Goal: Communication & Community: Participate in discussion

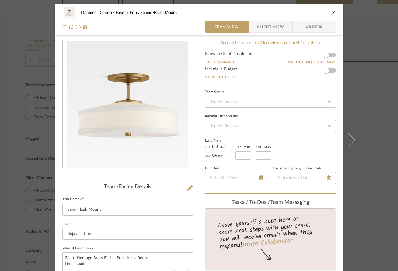
scroll to position [76, 0]
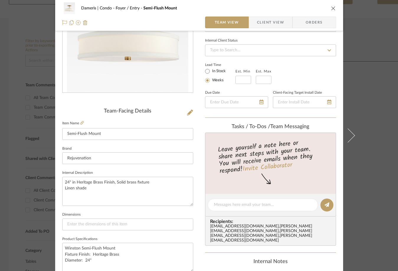
click at [332, 8] on icon "close" at bounding box center [333, 8] width 5 height 5
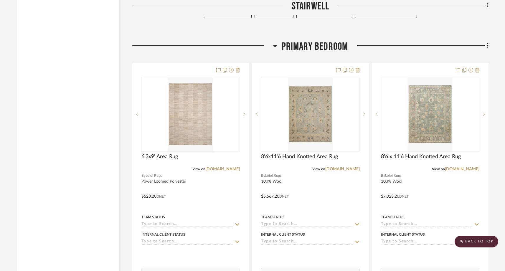
scroll to position [1122, 0]
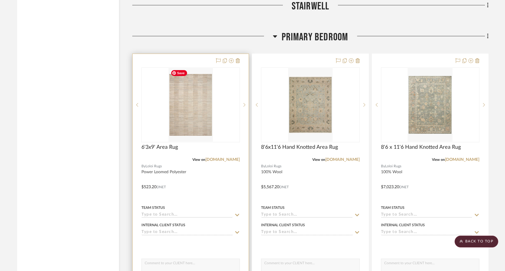
click at [207, 124] on div at bounding box center [190, 104] width 98 height 75
click at [206, 129] on img "0" at bounding box center [190, 105] width 45 height 74
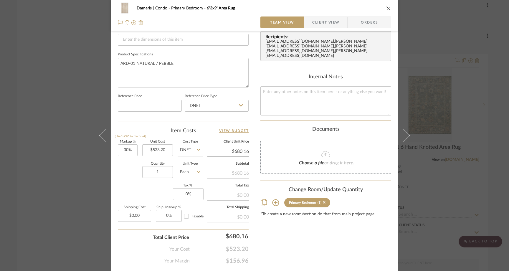
scroll to position [262, 0]
click at [275, 198] on icon at bounding box center [275, 201] width 7 height 7
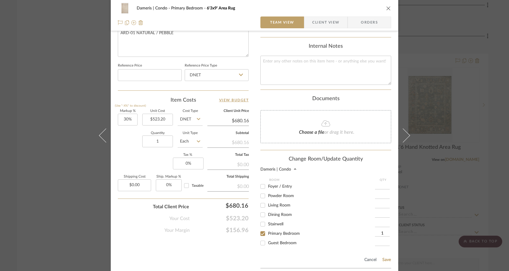
scroll to position [294, 0]
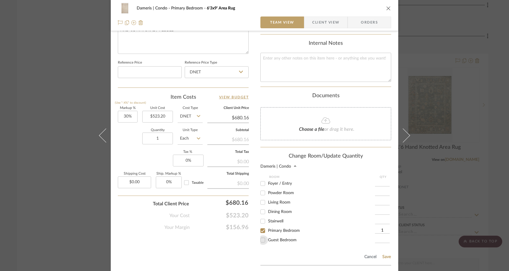
click at [261, 239] on input "Guest Bedroom" at bounding box center [262, 239] width 9 height 9
checkbox input "true"
type input "1"
click at [261, 229] on input "Primary Bedroom" at bounding box center [262, 230] width 9 height 9
checkbox input "false"
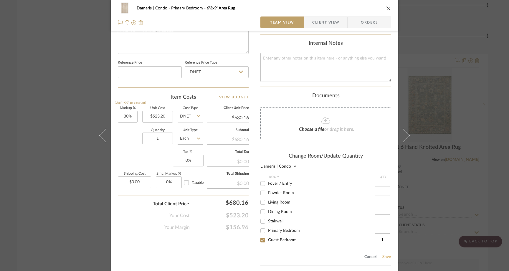
click at [384, 255] on button "Save" at bounding box center [386, 257] width 9 height 5
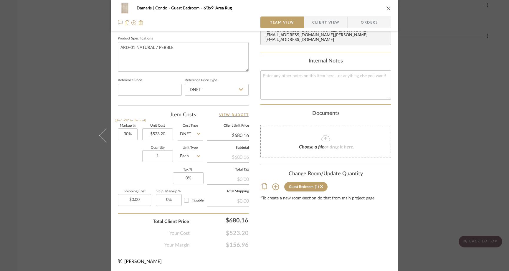
click at [388, 7] on icon "close" at bounding box center [388, 8] width 5 height 5
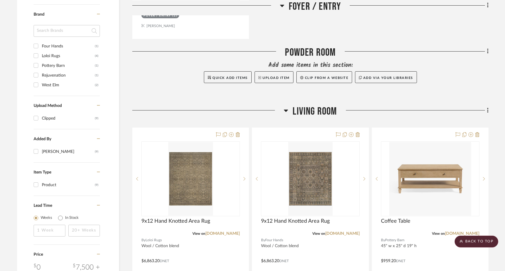
scroll to position [378, 0]
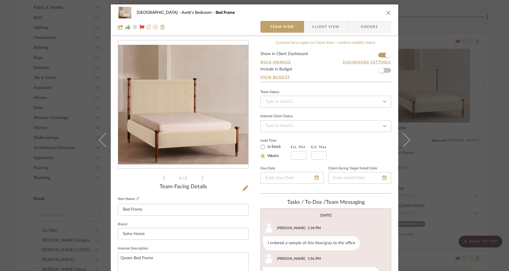
scroll to position [340, 0]
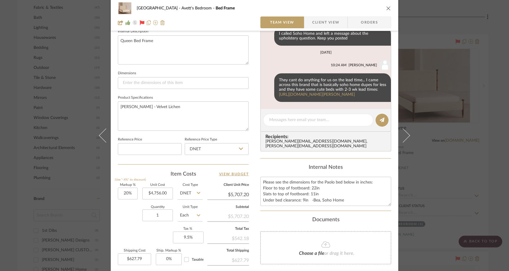
click at [387, 6] on icon "close" at bounding box center [388, 8] width 5 height 5
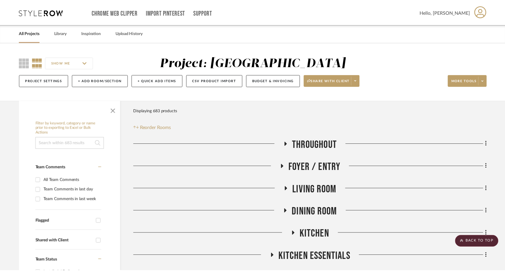
scroll to position [531, 0]
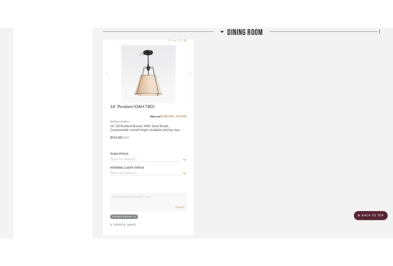
scroll to position [1054, 0]
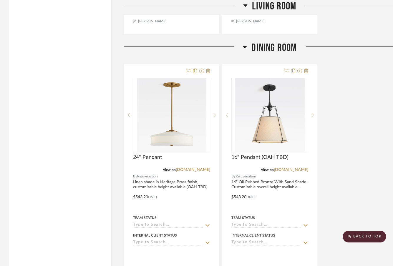
scroll to position [994, 0]
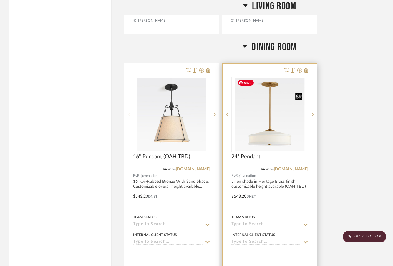
click at [0, 0] on img at bounding box center [0, 0] width 0 height 0
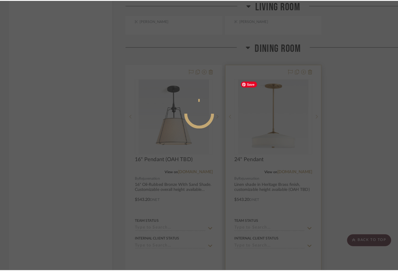
scroll to position [0, 0]
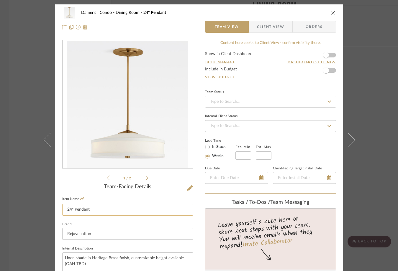
click at [106, 212] on input "24" Pendant" at bounding box center [127, 210] width 131 height 12
type input "24" Pendant (OAH TBD)"
click at [106, 221] on fieldset "Brand Rejuvenation" at bounding box center [127, 230] width 131 height 20
click at [27, 101] on div "Dameris | Condo Dining Room 24" Pendant (OAH TBD) Team View Client View Orders …" at bounding box center [199, 135] width 398 height 271
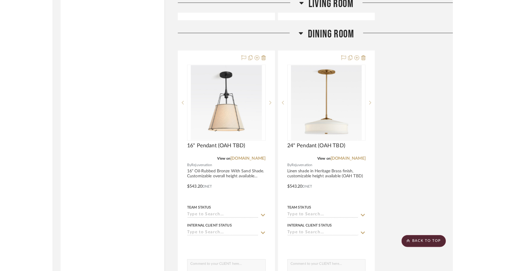
scroll to position [1008, 0]
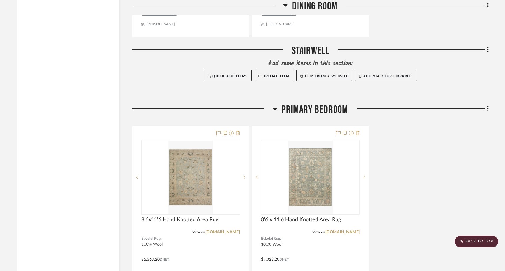
scroll to position [1516, 0]
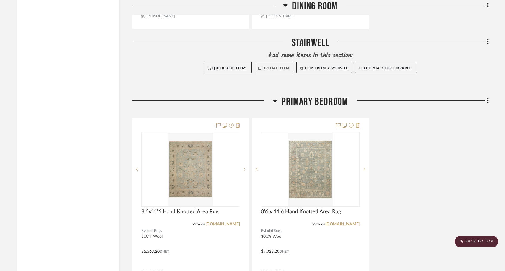
click at [275, 66] on button "Upload Item" at bounding box center [274, 68] width 39 height 12
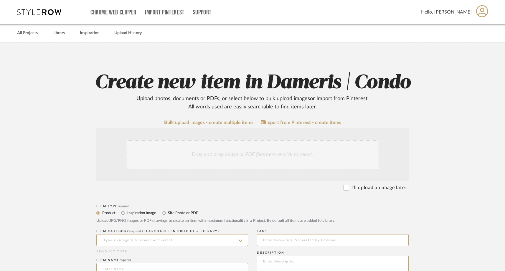
click at [227, 148] on div "Drag and drop image or PDF files here or click to select." at bounding box center [252, 154] width 253 height 29
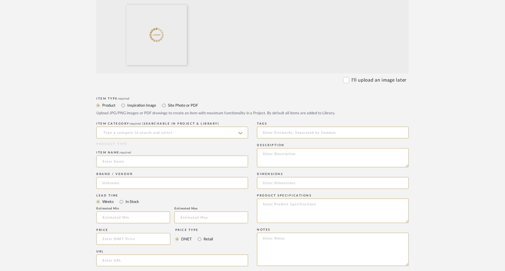
scroll to position [238, 0]
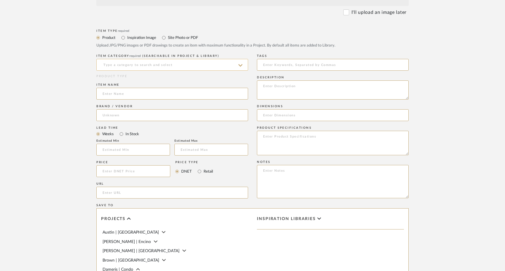
click at [127, 67] on input at bounding box center [172, 65] width 152 height 12
drag, startPoint x: 113, startPoint y: 66, endPoint x: 101, endPoint y: 66, distance: 13.0
click at [101, 66] on input "stair runner" at bounding box center [172, 65] width 152 height 12
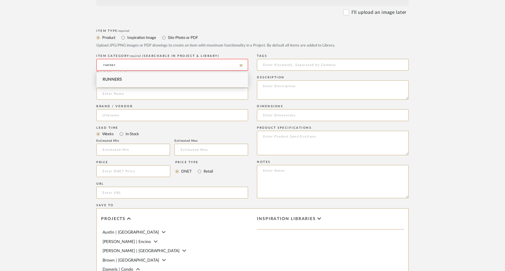
click at [111, 78] on span "Runners" at bounding box center [112, 80] width 19 height 4
type input "Runners"
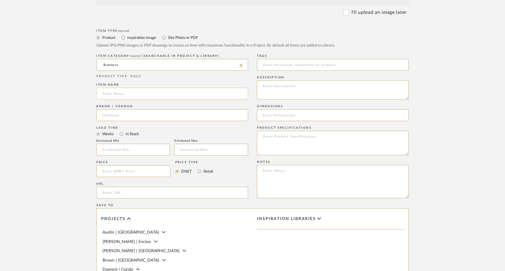
click at [111, 96] on input at bounding box center [172, 94] width 152 height 12
type input "Stair Runner"
click at [108, 115] on input at bounding box center [172, 115] width 152 height 12
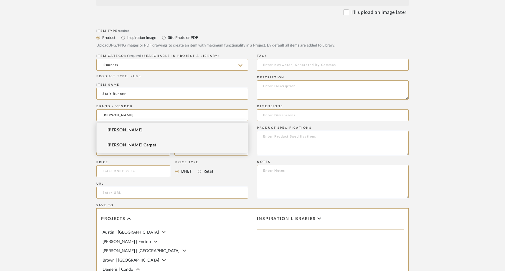
click at [120, 147] on span "[PERSON_NAME] Carpet" at bounding box center [132, 145] width 49 height 5
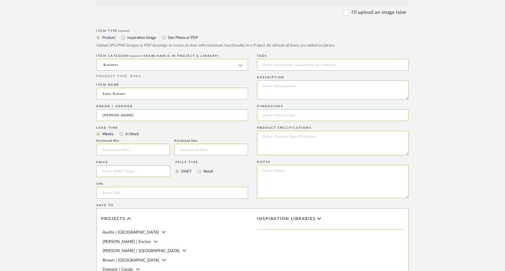
type input "[PERSON_NAME] Carpet"
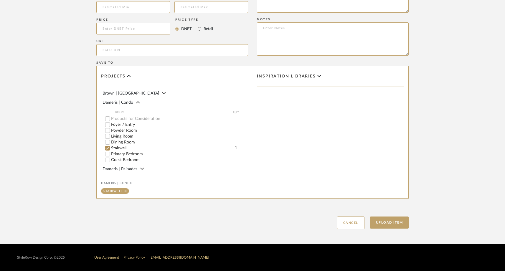
scroll to position [26, 0]
click at [398, 222] on button "Upload Item" at bounding box center [389, 223] width 39 height 12
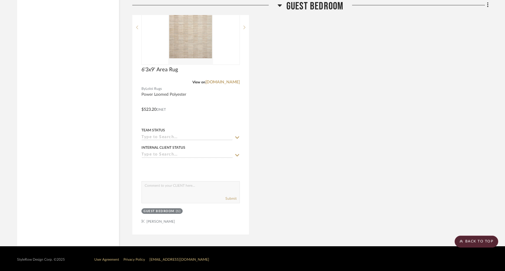
scroll to position [2165, 0]
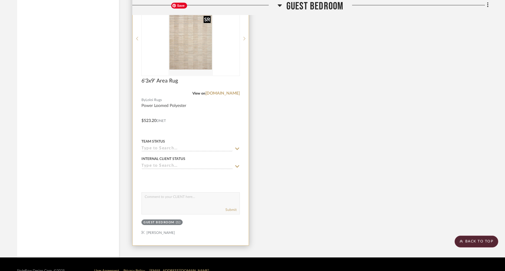
click at [201, 54] on img "0" at bounding box center [190, 39] width 45 height 74
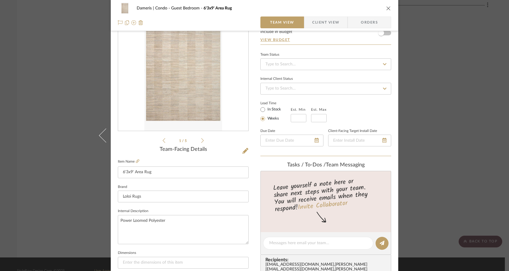
scroll to position [54, 0]
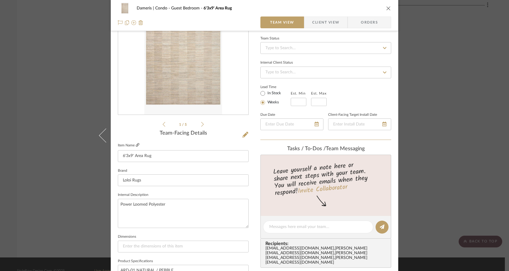
click at [136, 146] on icon at bounding box center [138, 145] width 4 height 4
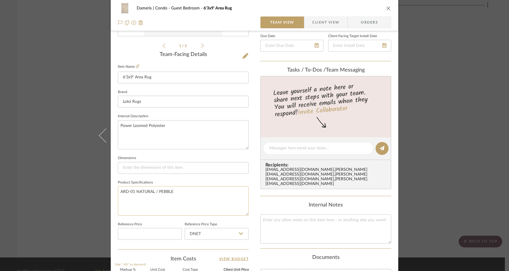
scroll to position [128, 0]
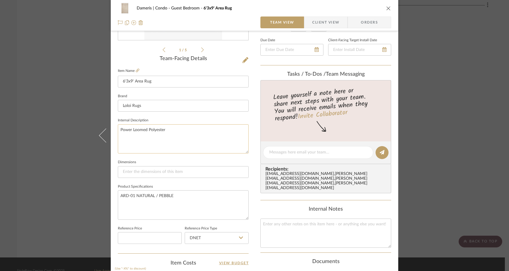
click at [170, 130] on textarea "Power Loomed Polyester" at bounding box center [183, 138] width 131 height 29
paste textarea "Pile Height: 0.25""
type textarea "Pile Height: 0.25" - Power Loomed Polyester"
click at [62, 90] on div "Dameris | Condo Guest Bedroom 6'3x9' Area Rug Team View Client View Orders 1 / …" at bounding box center [254, 135] width 509 height 271
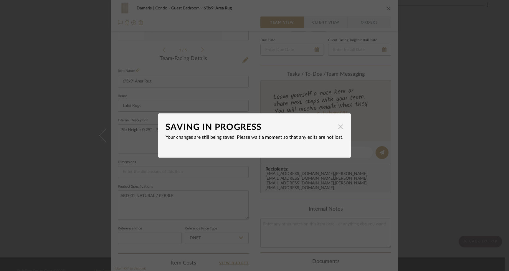
click at [339, 129] on span "button" at bounding box center [341, 127] width 12 height 12
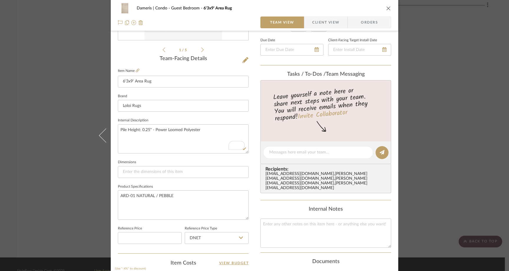
click at [60, 77] on div "Dameris | Condo Guest Bedroom 6'3x9' Area Rug Team View Client View Orders 1 / …" at bounding box center [254, 135] width 509 height 271
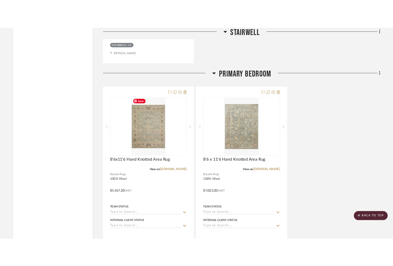
scroll to position [1785, 0]
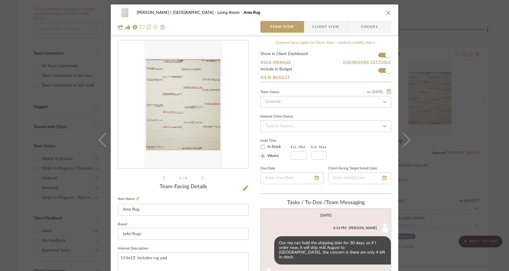
scroll to position [213, 0]
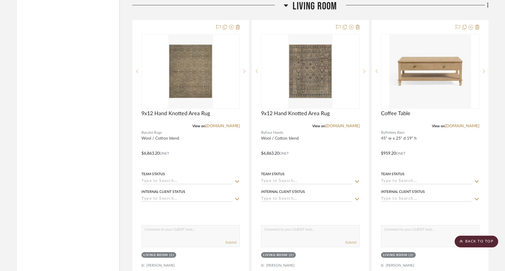
scroll to position [713, 0]
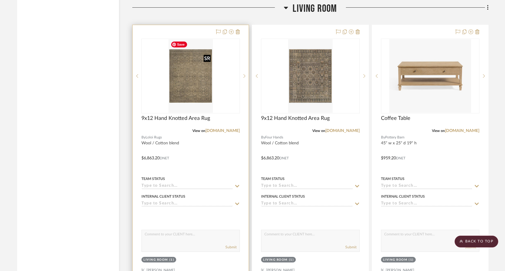
click at [183, 90] on img "0" at bounding box center [190, 76] width 45 height 74
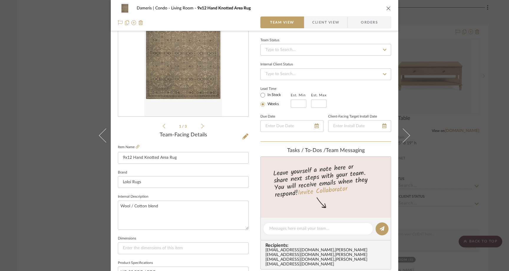
scroll to position [58, 0]
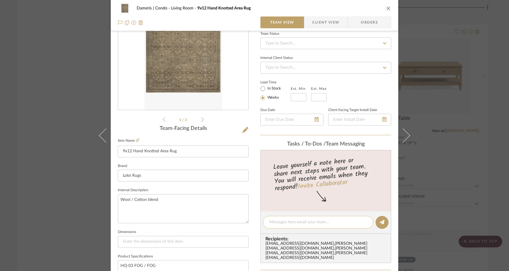
click at [278, 223] on textarea at bounding box center [318, 222] width 98 height 6
type textarea "H"
click at [71, 95] on div "Dameris | Condo Living Room 9x12 Hand Knotted Area Rug Team View Client View Or…" at bounding box center [254, 135] width 509 height 271
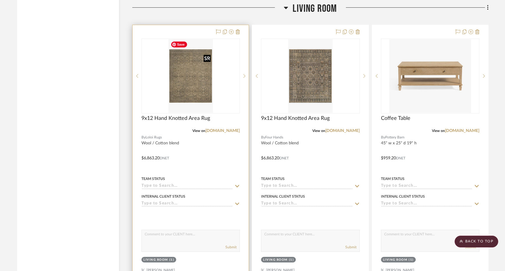
scroll to position [706, 0]
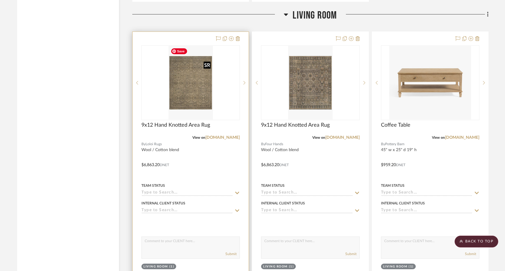
click at [184, 83] on img "0" at bounding box center [190, 83] width 45 height 74
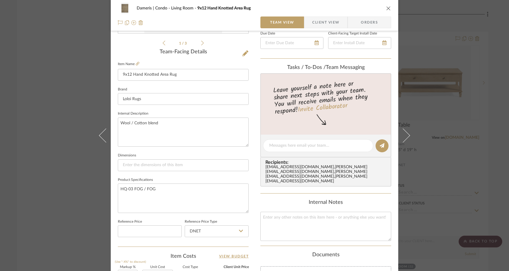
scroll to position [136, 0]
click at [277, 147] on textarea at bounding box center [318, 144] width 98 height 6
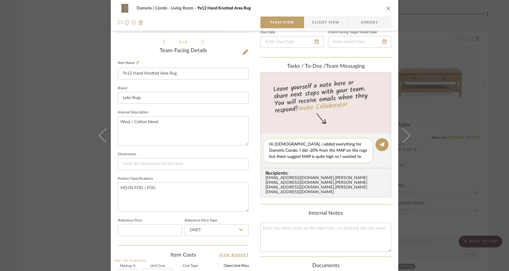
scroll to position [0, 0]
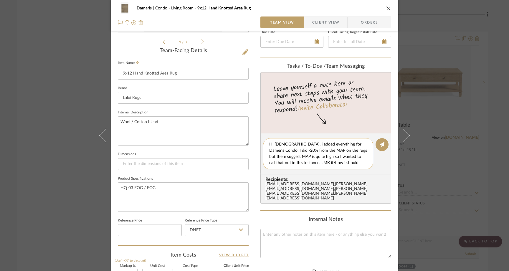
click at [310, 150] on textarea "Hi ladies, i added everything for Dameris Condo. I did -20% from the MAP on the…" at bounding box center [318, 153] width 98 height 25
click at [349, 151] on textarea "Hi ladies, i added everything for Dameris Condo. I did -20% from the MAP on all…" at bounding box center [318, 153] width 98 height 25
click at [359, 151] on textarea "Hi ladies, i added everything for Dameris Condo. I did -20% from the MAP on all…" at bounding box center [318, 153] width 98 height 25
click at [299, 158] on textarea "Hi ladies, i added everything for Dameris Condo. I did -20% from the MAP on all…" at bounding box center [318, 153] width 98 height 25
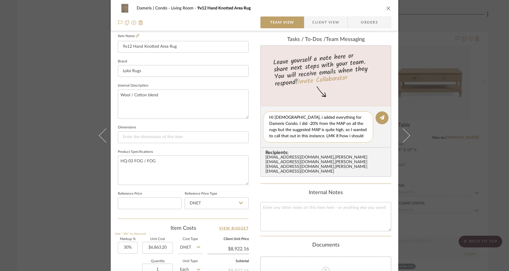
scroll to position [158, 0]
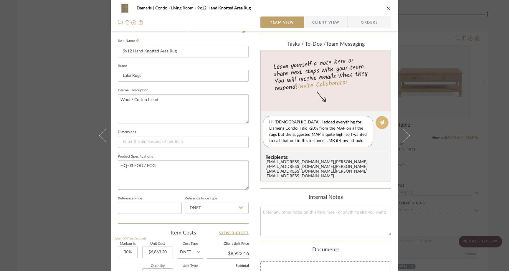
type textarea "Hi ladies, i added everything for Dameris Condo. I did -20% from the MAP on all…"
click at [381, 118] on button at bounding box center [382, 122] width 13 height 13
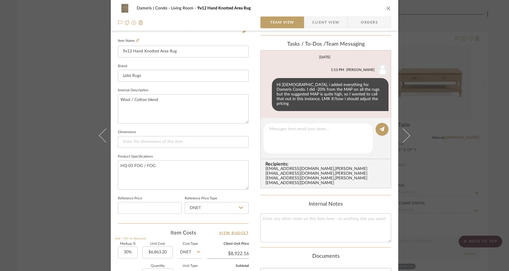
click at [71, 72] on div "Dameris | Condo Living Room 9x12 Hand Knotted Area Rug Team View Client View Or…" at bounding box center [254, 135] width 509 height 271
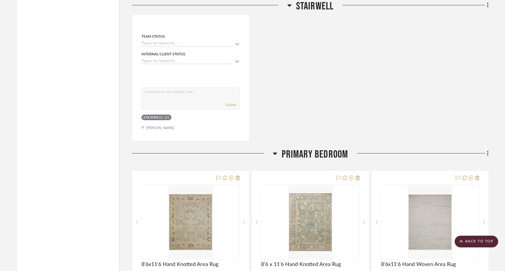
scroll to position [1623, 0]
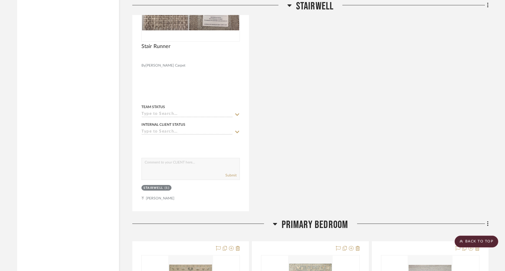
drag, startPoint x: 314, startPoint y: 57, endPoint x: 98, endPoint y: 18, distance: 220.4
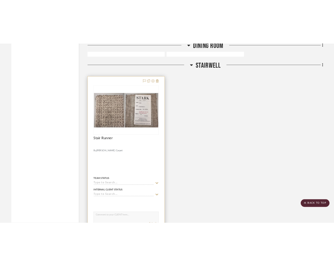
scroll to position [1494, 0]
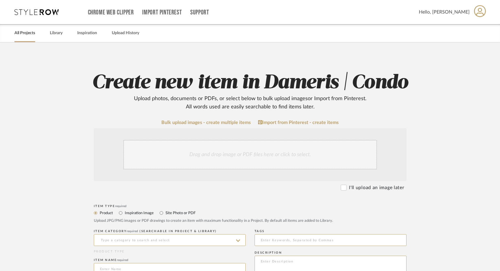
click at [31, 32] on link "All Projects" at bounding box center [24, 33] width 21 height 8
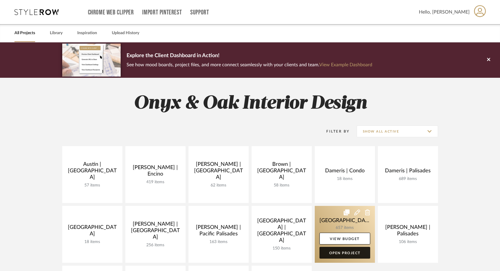
click at [333, 255] on link "Open Project" at bounding box center [344, 253] width 51 height 12
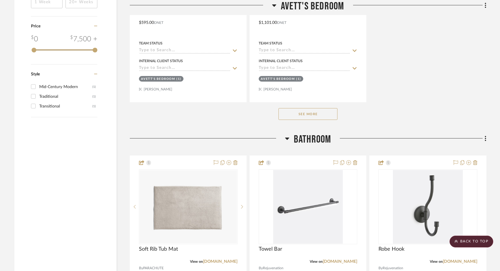
scroll to position [1107, 0]
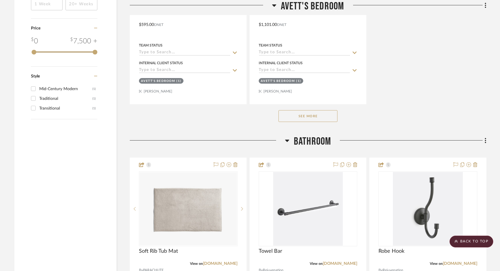
click at [317, 110] on div "See More" at bounding box center [308, 116] width 356 height 24
click at [315, 118] on button "See More" at bounding box center [307, 116] width 59 height 12
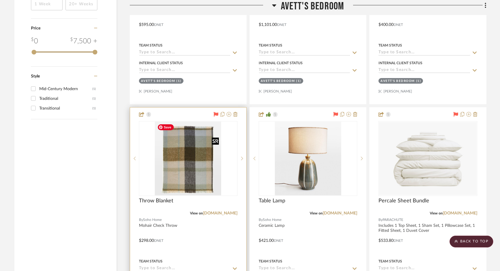
click at [0, 0] on img at bounding box center [0, 0] width 0 height 0
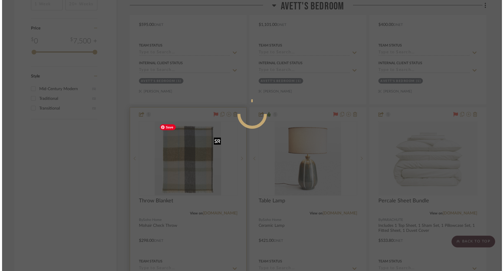
scroll to position [0, 0]
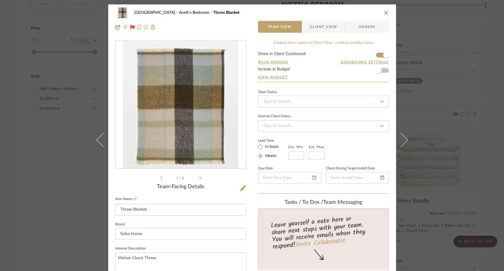
drag, startPoint x: 197, startPoint y: 126, endPoint x: 260, endPoint y: 16, distance: 127.3
click at [0, 0] on div "NYC West Avett's Bedroom Throw Blanket Team View Client View Orders 1 / 4 Team-…" at bounding box center [252, 135] width 504 height 271
click at [63, 179] on div "NYC West Avett's Bedroom Throw Blanket Team View Client View Orders 1 / 4 Team-…" at bounding box center [252, 135] width 504 height 271
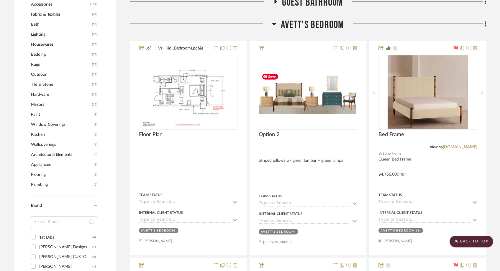
scroll to position [522, 0]
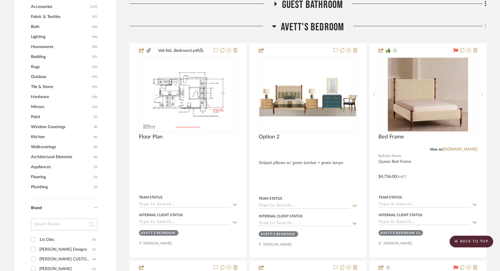
click at [397, 28] on icon at bounding box center [485, 26] width 2 height 6
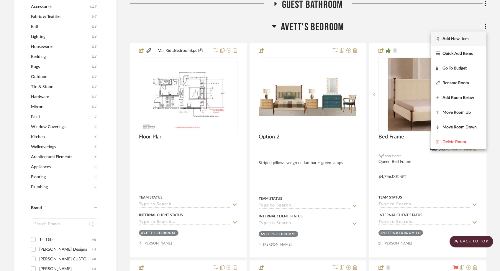
click at [397, 38] on span "Add New Item" at bounding box center [458, 39] width 46 height 5
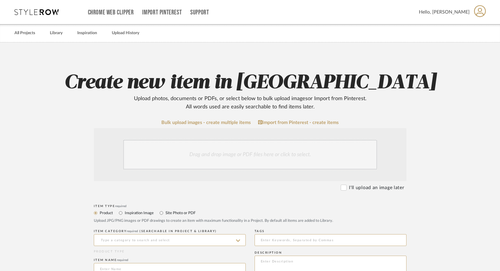
click at [322, 150] on div "Drag and drop image or PDF files here or click to select." at bounding box center [249, 154] width 253 height 29
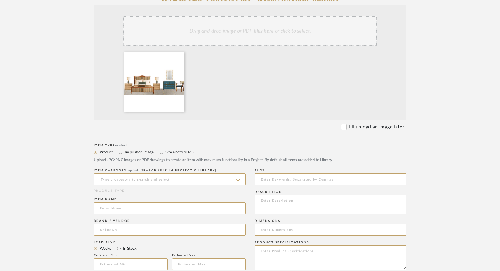
scroll to position [127, 0]
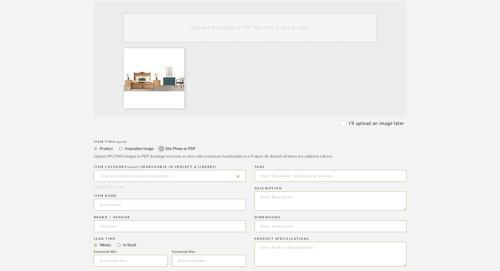
click at [163, 150] on input "Site Photo or PDF" at bounding box center [161, 148] width 7 height 7
radio input "true"
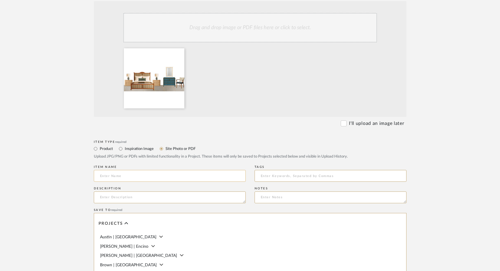
click at [145, 175] on input at bounding box center [170, 176] width 152 height 12
type input "O"
type input "Option 3"
click at [136, 197] on textarea "To enrich screen reader interactions, please activate Accessibility in Grammarl…" at bounding box center [170, 198] width 152 height 12
type textarea "N"
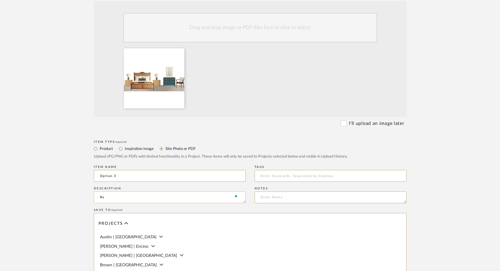
type textarea "R"
click at [74, 177] on form "Bulk upload images - create multiple items Import from Pinterest - create items…" at bounding box center [250, 185] width 376 height 384
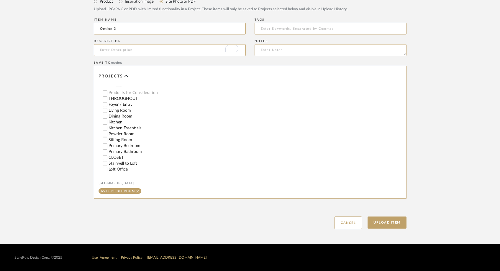
scroll to position [173, 0]
click at [388, 225] on button "Upload Item" at bounding box center [386, 223] width 39 height 12
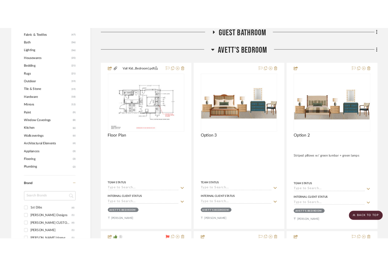
scroll to position [516, 0]
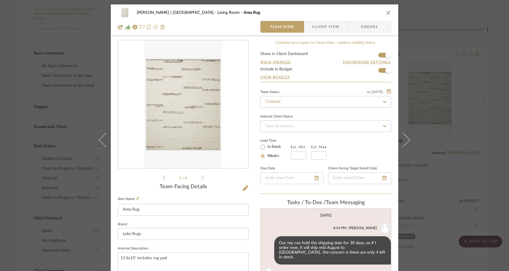
scroll to position [213, 0]
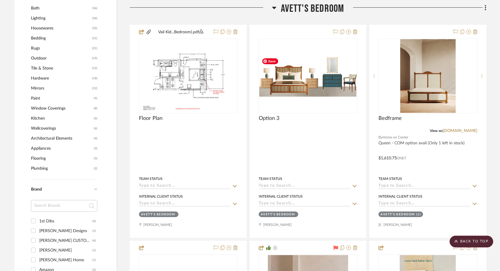
scroll to position [540, 0]
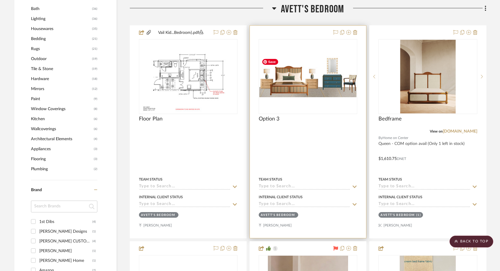
click at [325, 72] on img "0" at bounding box center [307, 76] width 97 height 41
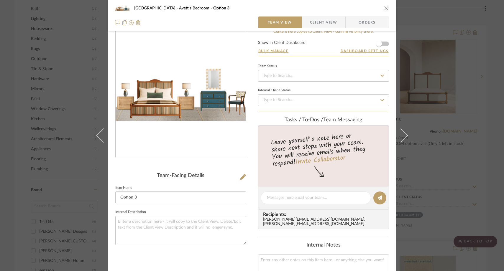
scroll to position [11, 0]
click at [273, 199] on textarea at bounding box center [316, 198] width 98 height 6
type textarea "a"
type textarea "I"
type textarea "How does this look?"
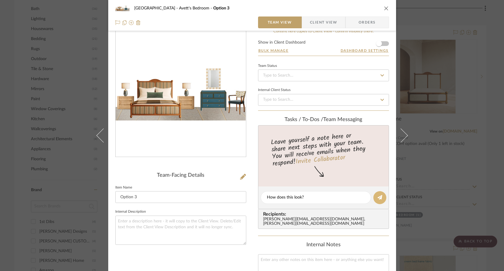
click at [378, 195] on icon at bounding box center [379, 197] width 5 height 5
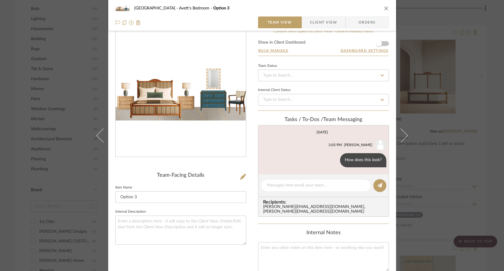
click at [392, 135] on div "[GEOGRAPHIC_DATA]'s Bedroom Option 3 Team View Client View Orders Team-Facing D…" at bounding box center [252, 135] width 504 height 271
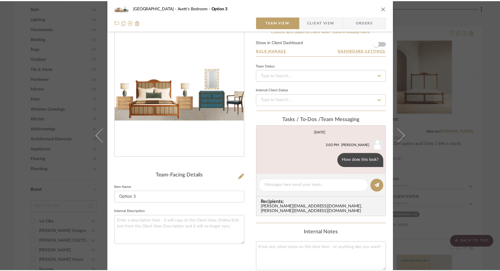
scroll to position [540, 0]
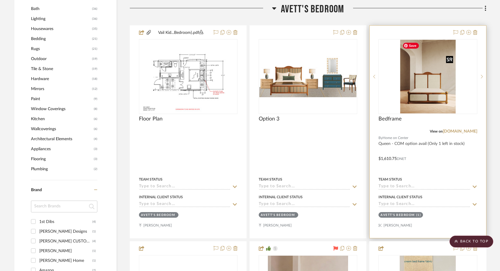
click at [392, 93] on img "0" at bounding box center [427, 77] width 55 height 74
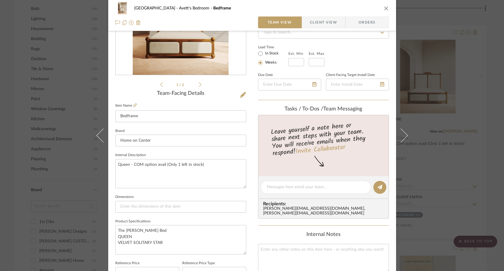
scroll to position [94, 0]
click at [285, 187] on textarea at bounding box center [316, 186] width 98 height 6
type textarea "T"
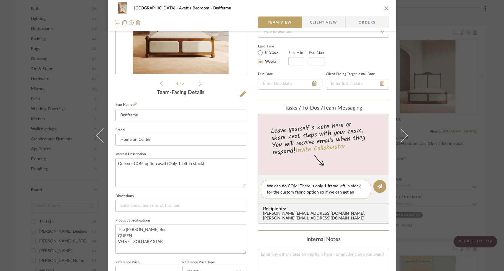
scroll to position [0, 0]
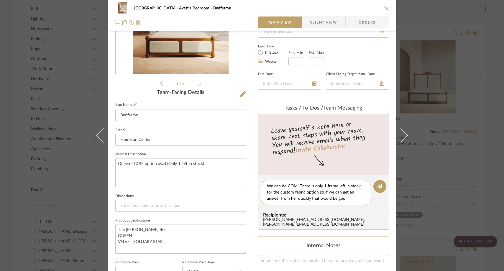
type textarea "We can do COM! There is only 1 frame left in stock for the custom fabric option…"
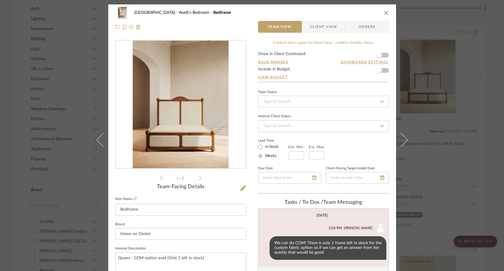
click at [385, 12] on icon "close" at bounding box center [386, 12] width 5 height 5
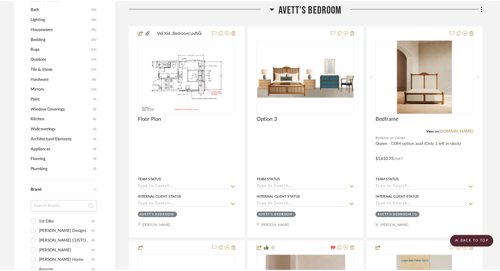
scroll to position [540, 0]
